Goal: Contribute content: Add original content to the website for others to see

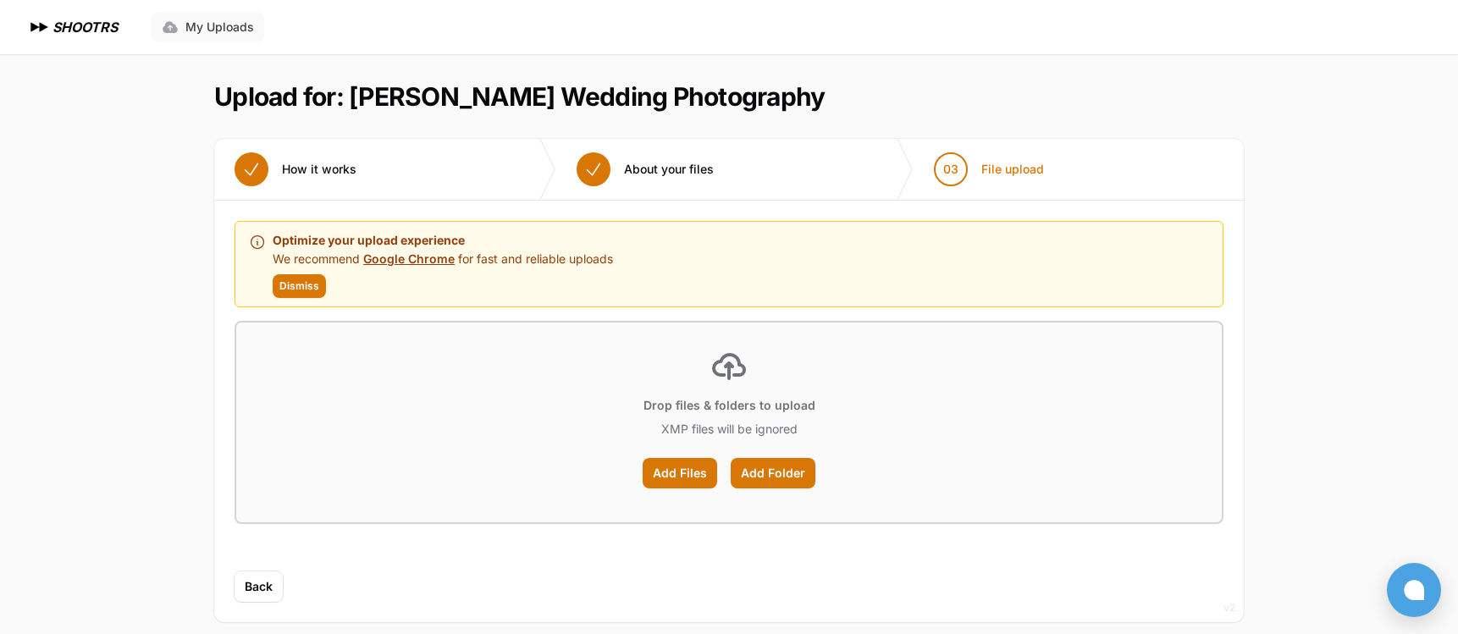
click at [240, 24] on span "My Uploads" at bounding box center [219, 27] width 69 height 17
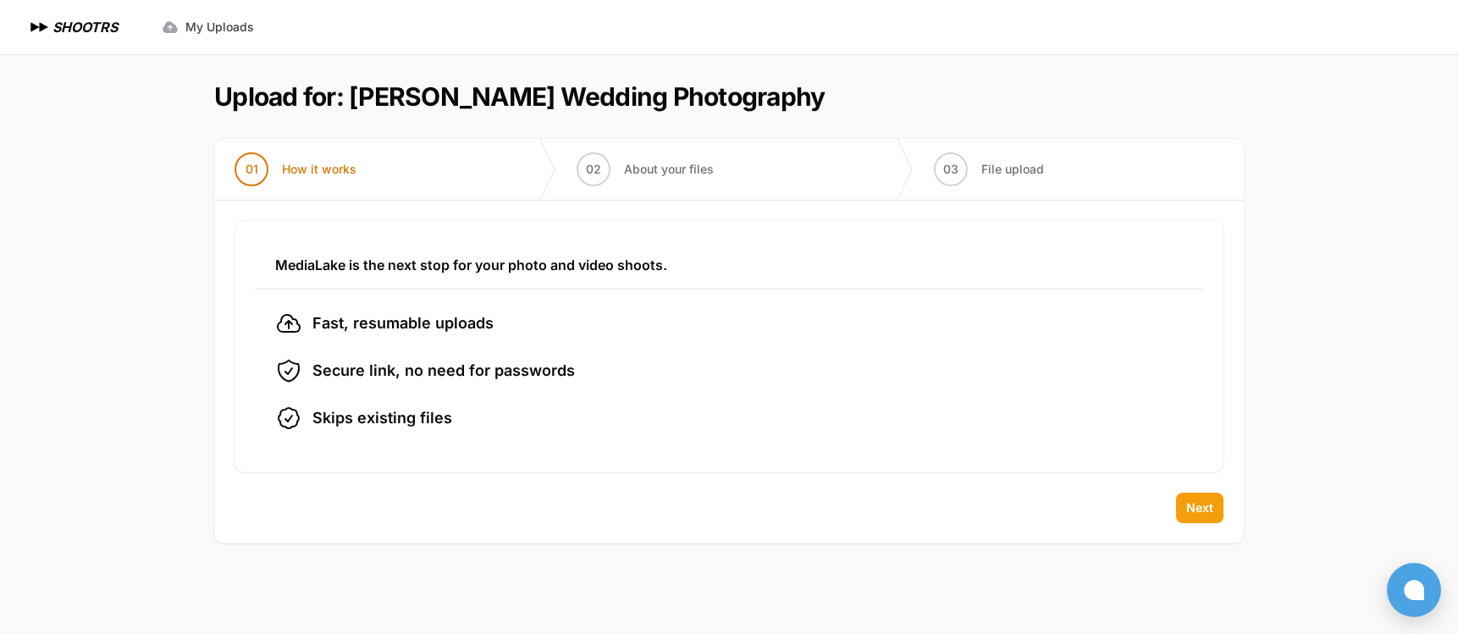
click at [1195, 510] on span "Next" at bounding box center [1199, 508] width 27 height 17
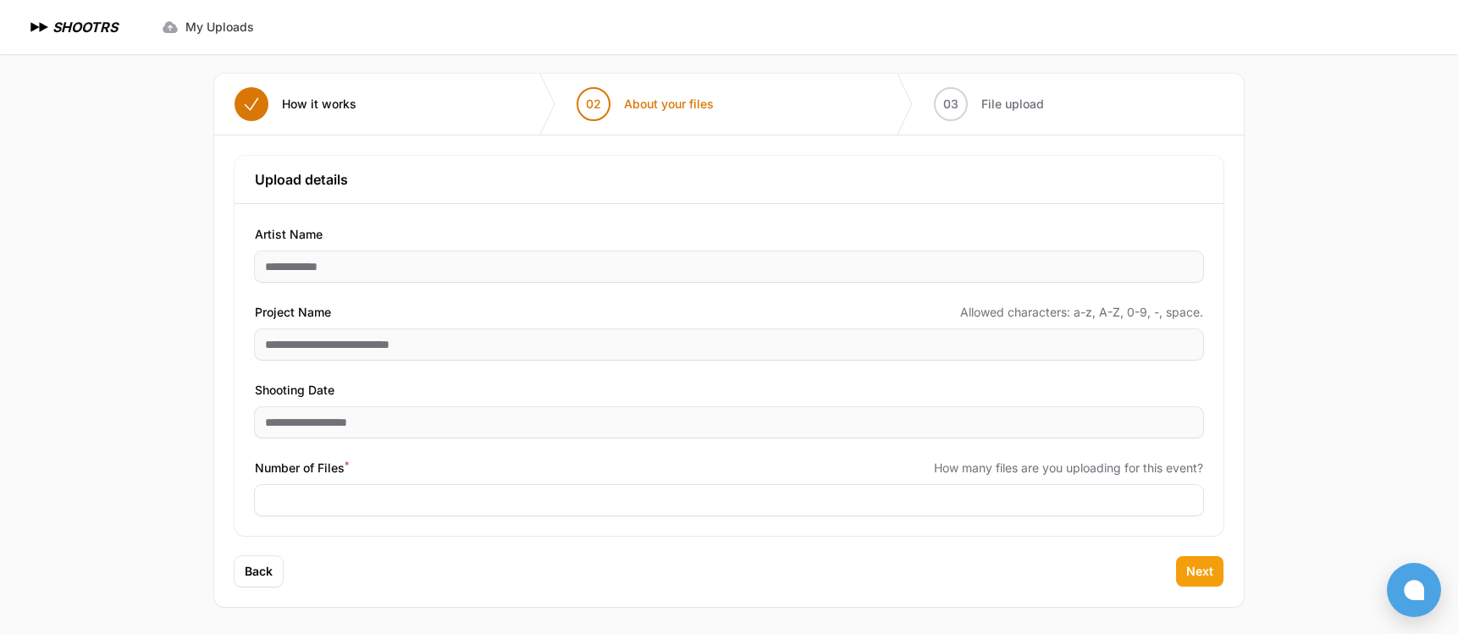
click at [1199, 577] on span "Next" at bounding box center [1199, 571] width 27 height 17
